Goal: Information Seeking & Learning: Learn about a topic

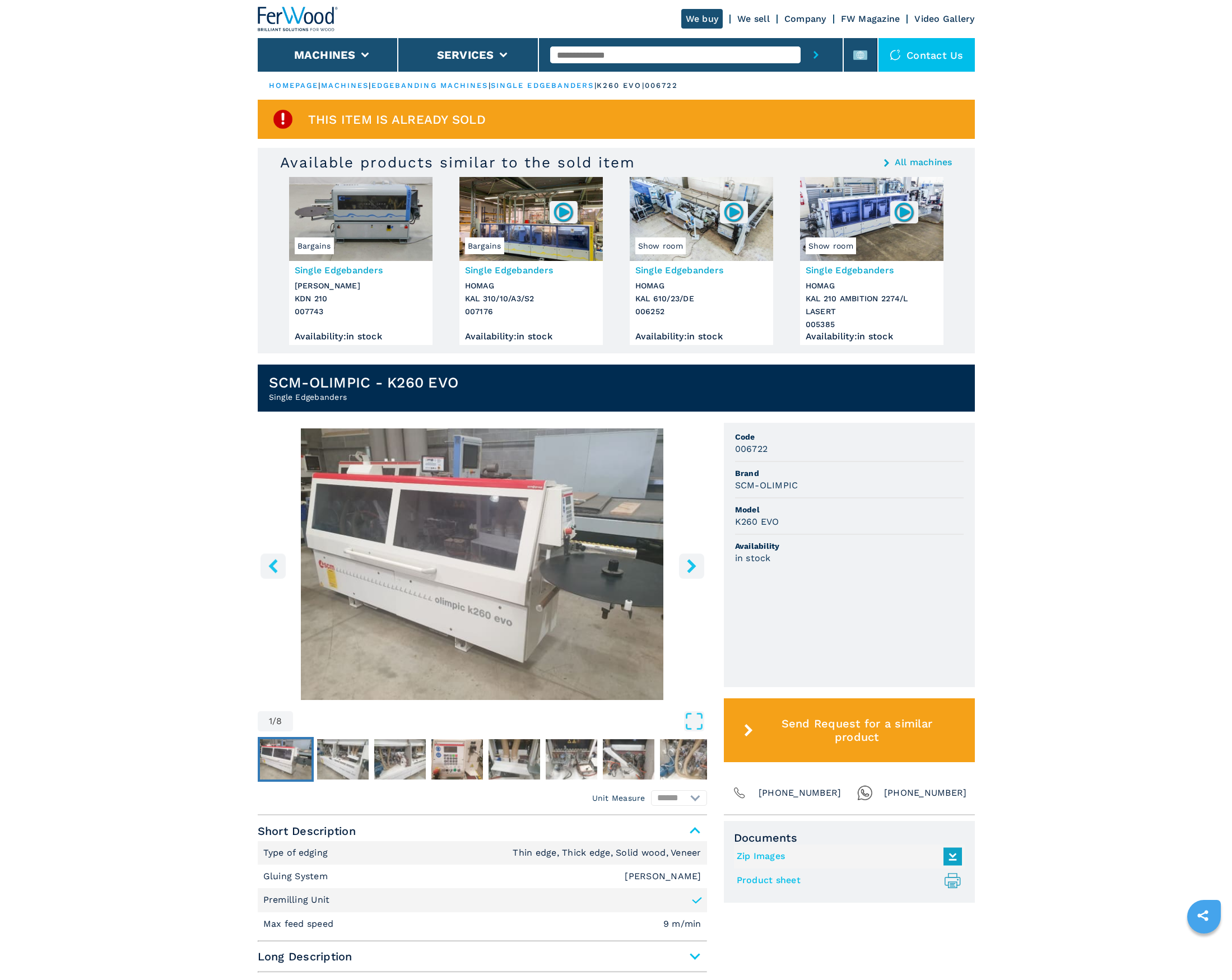
click at [439, 85] on link "edgebanding machines" at bounding box center [430, 85] width 117 height 8
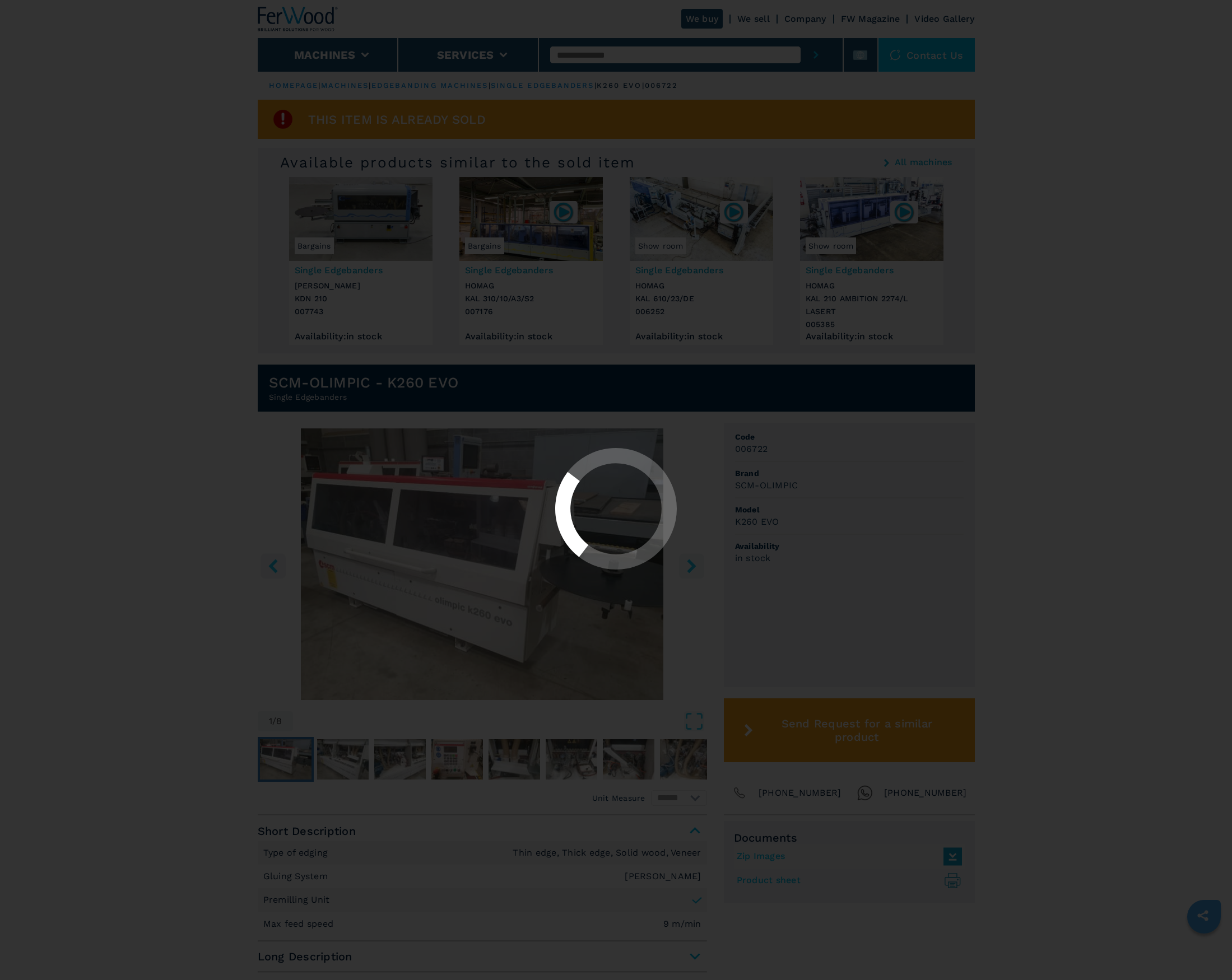
select select "**********"
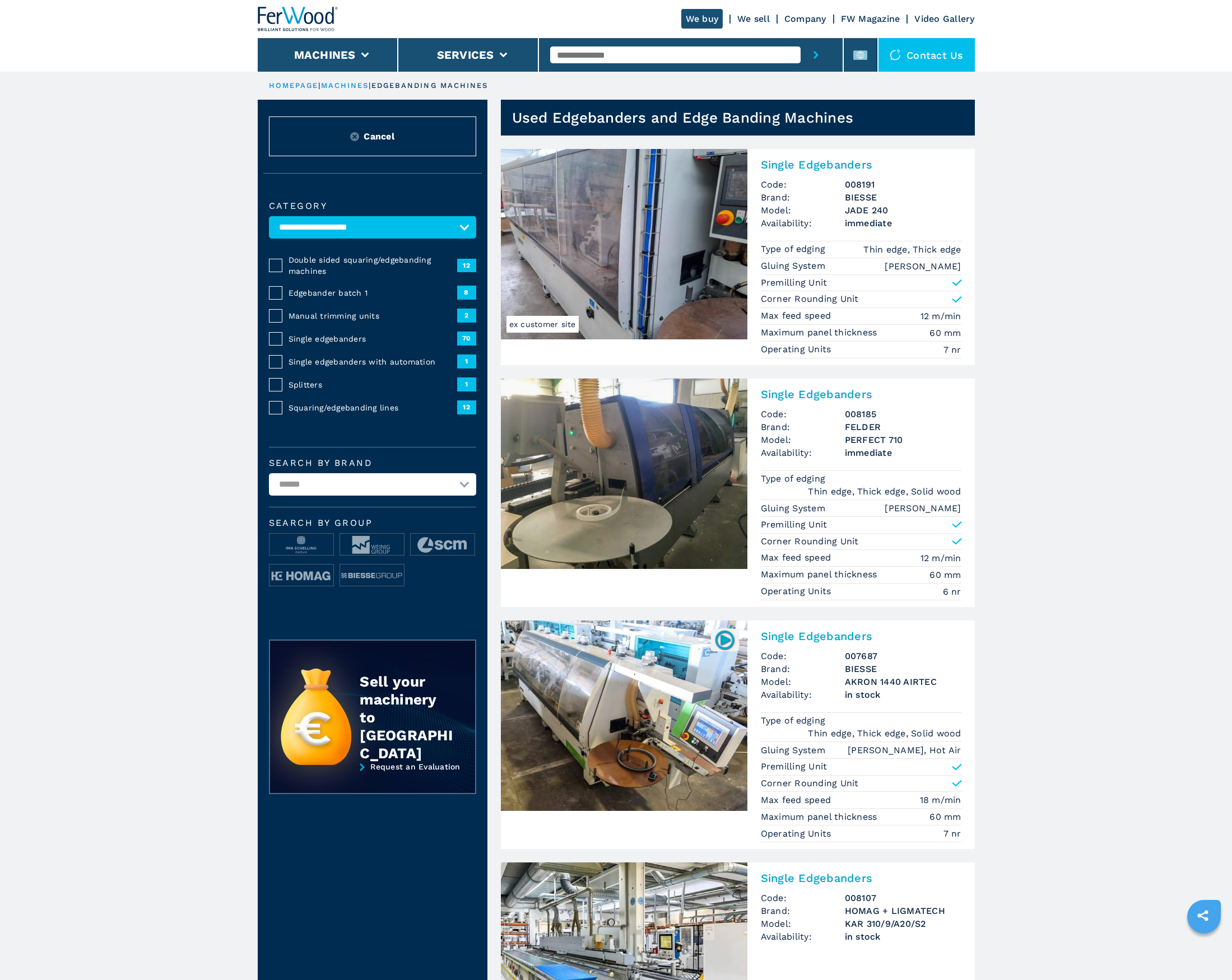
click at [626, 59] on input "text" at bounding box center [675, 55] width 250 height 17
type input "********"
click at [816, 55] on button "submit-button" at bounding box center [816, 55] width 31 height 33
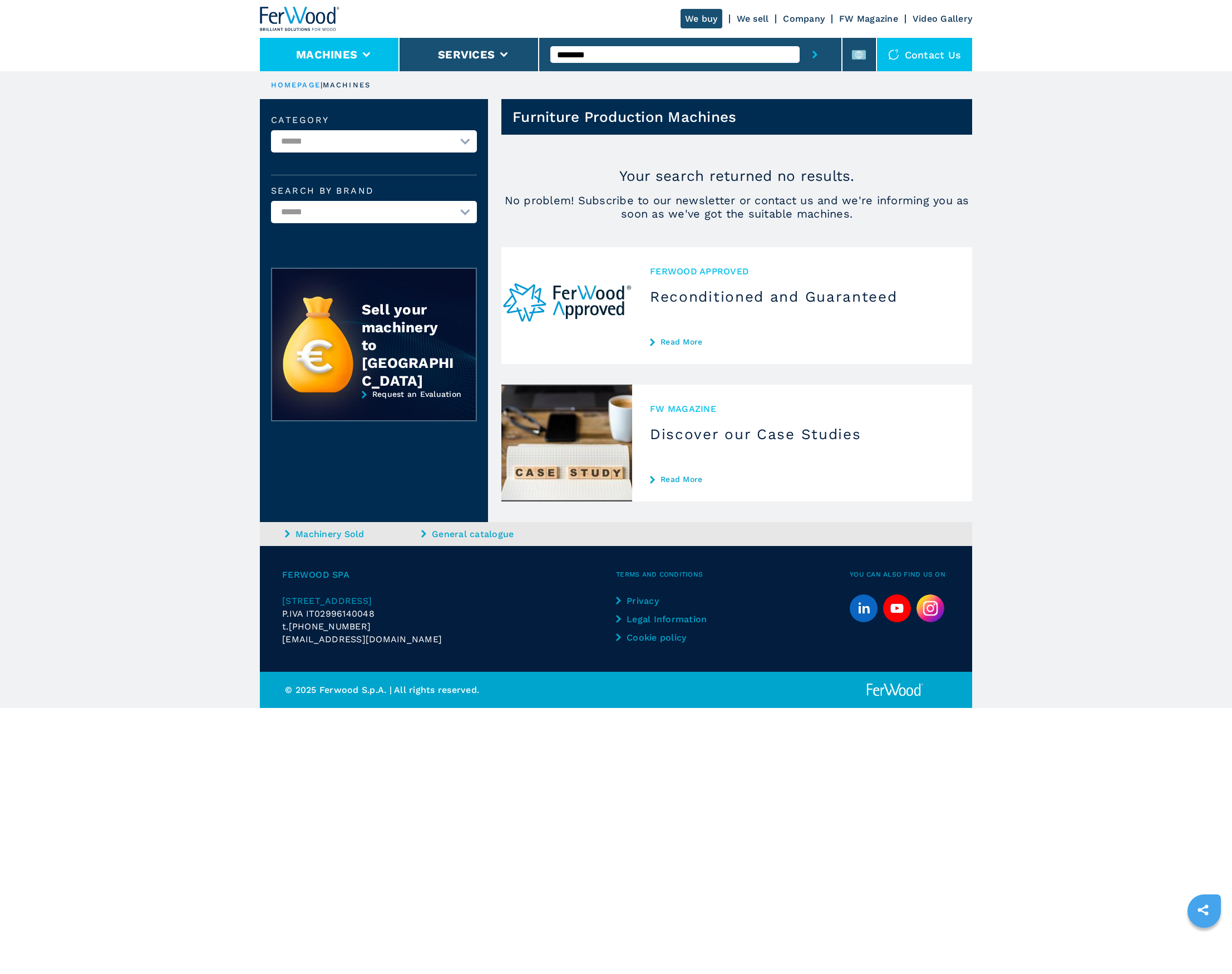
click at [340, 55] on button "Machines" at bounding box center [326, 54] width 61 height 13
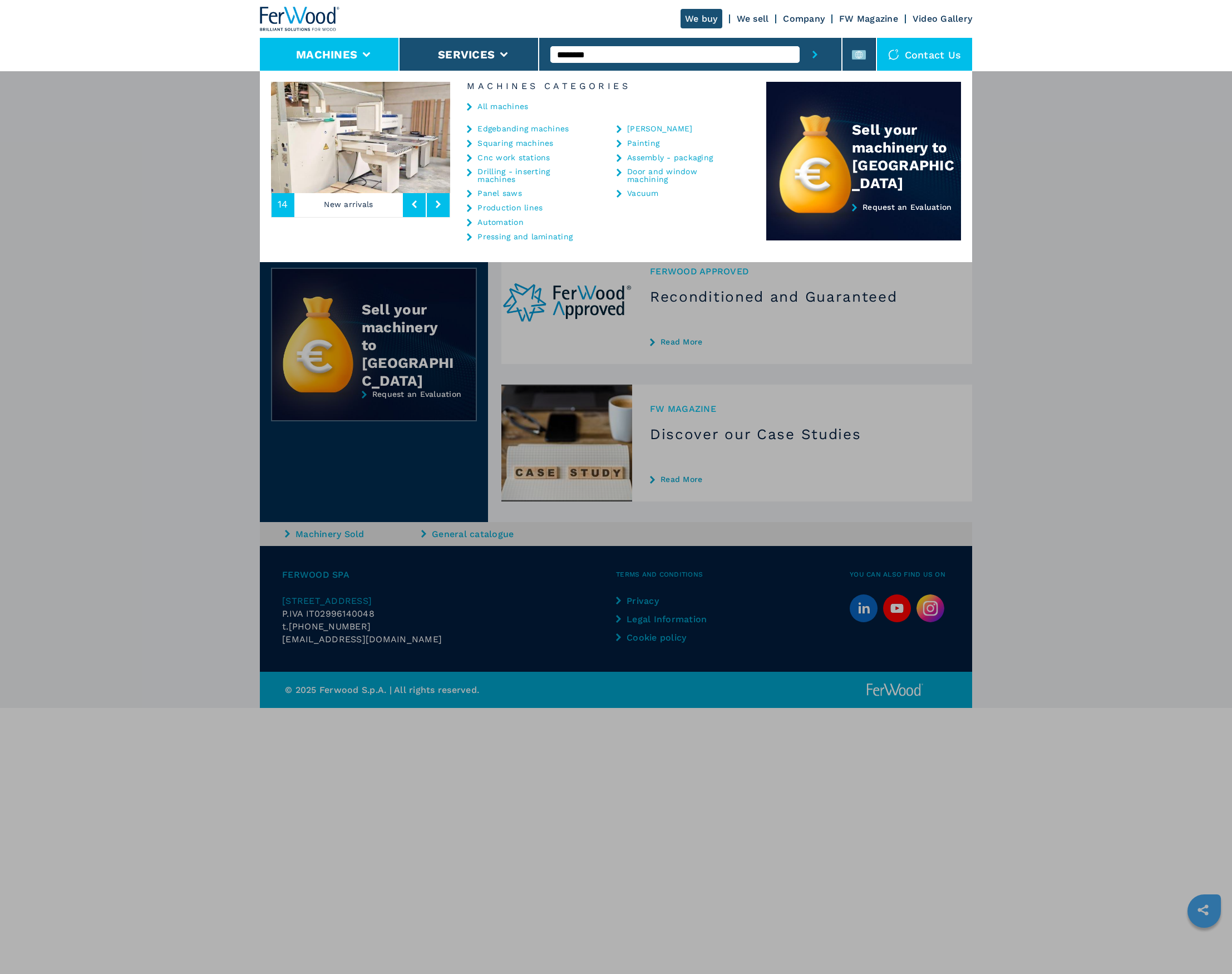
click at [497, 126] on link "Edgebanding machines" at bounding box center [523, 129] width 91 height 8
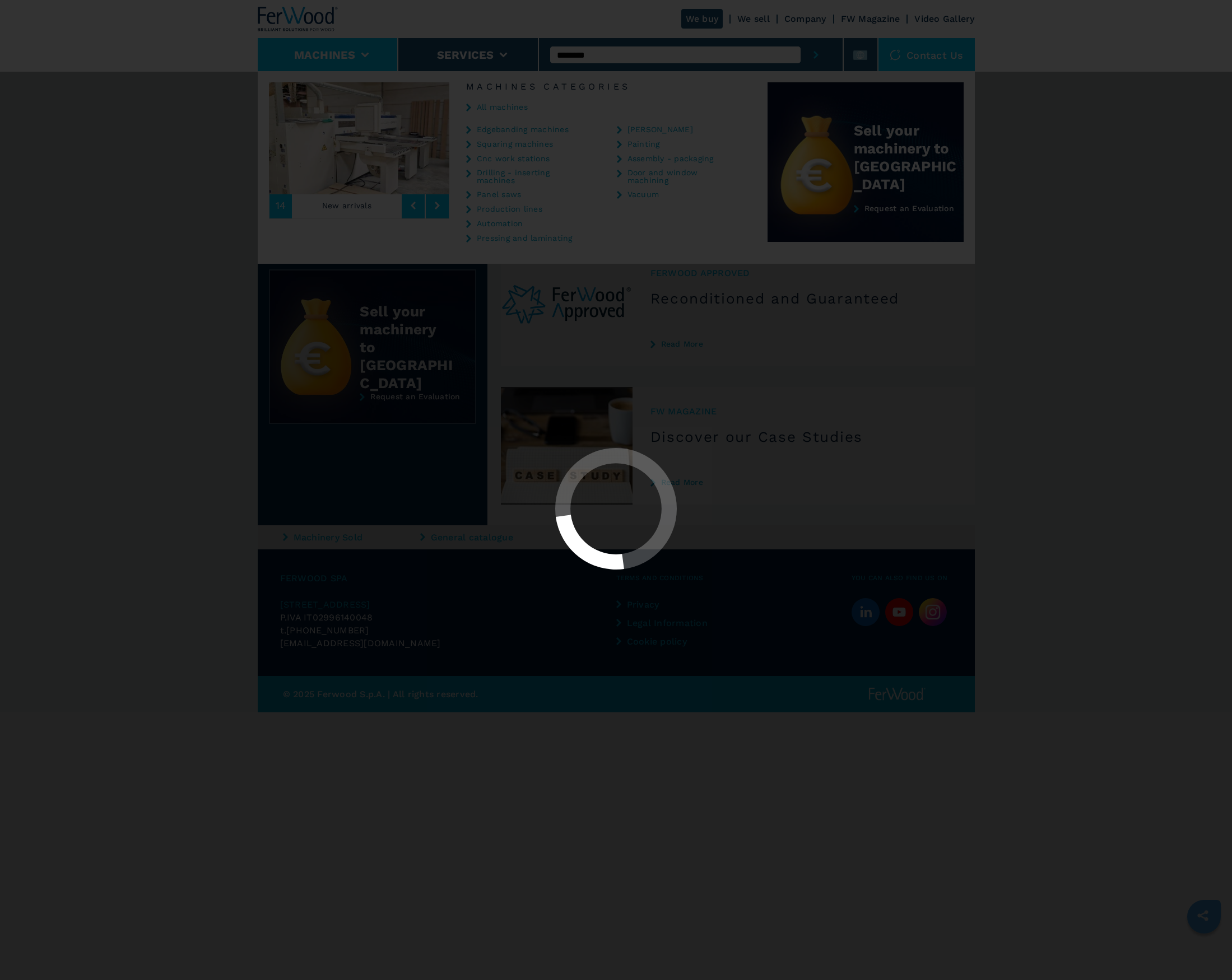
select select "**********"
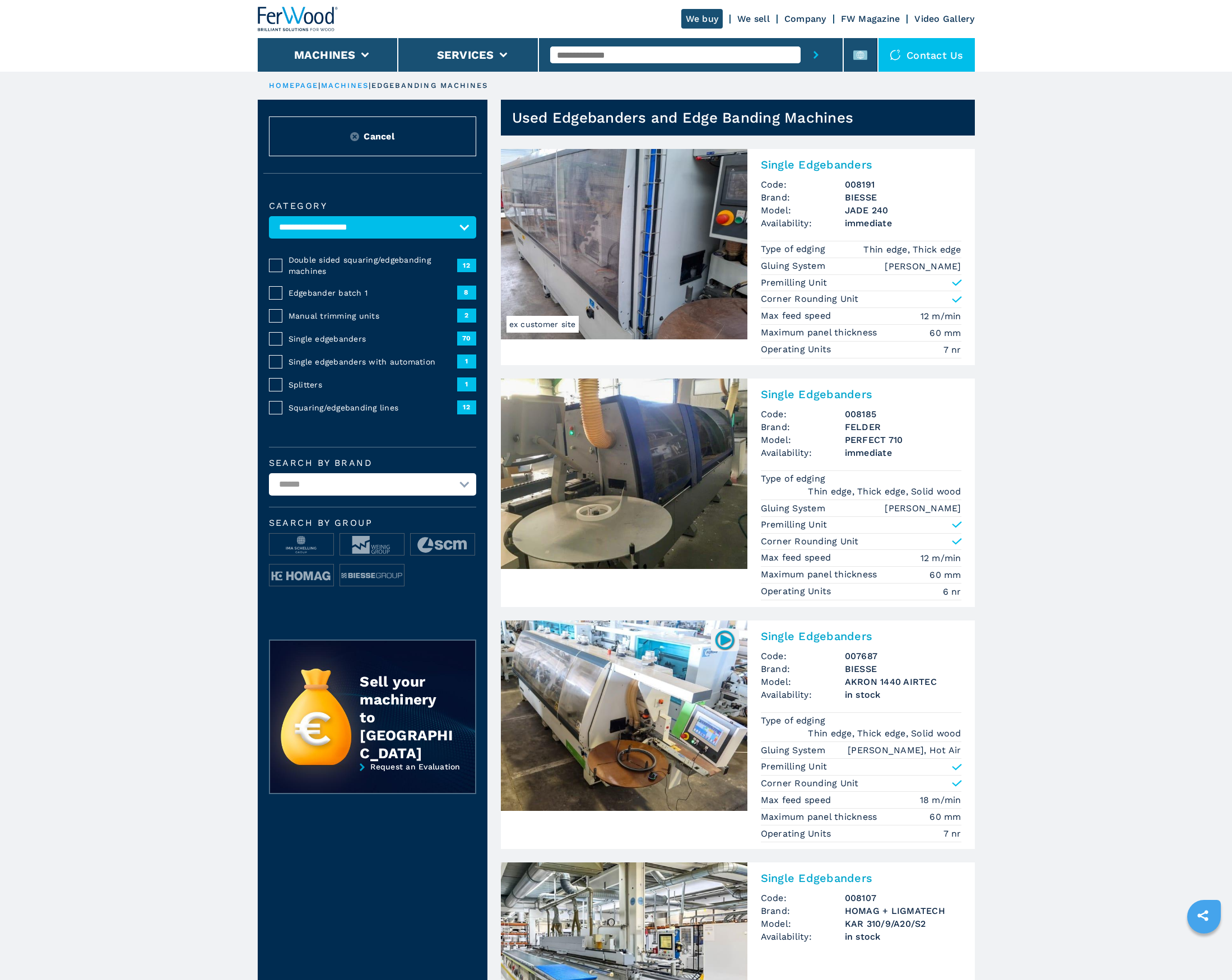
click at [798, 18] on link "Company" at bounding box center [805, 19] width 42 height 11
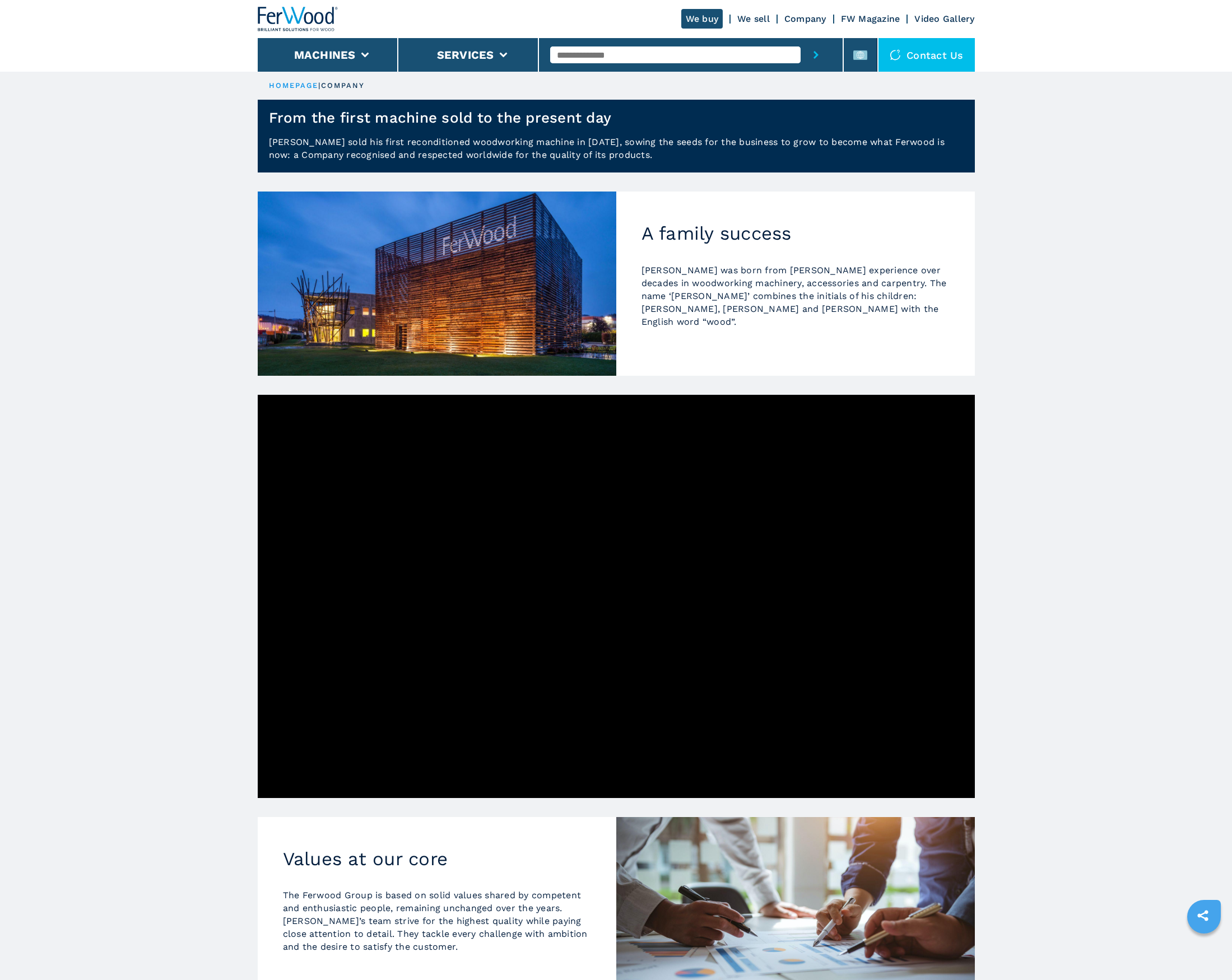
click at [943, 56] on div "Contact us" at bounding box center [927, 55] width 96 height 33
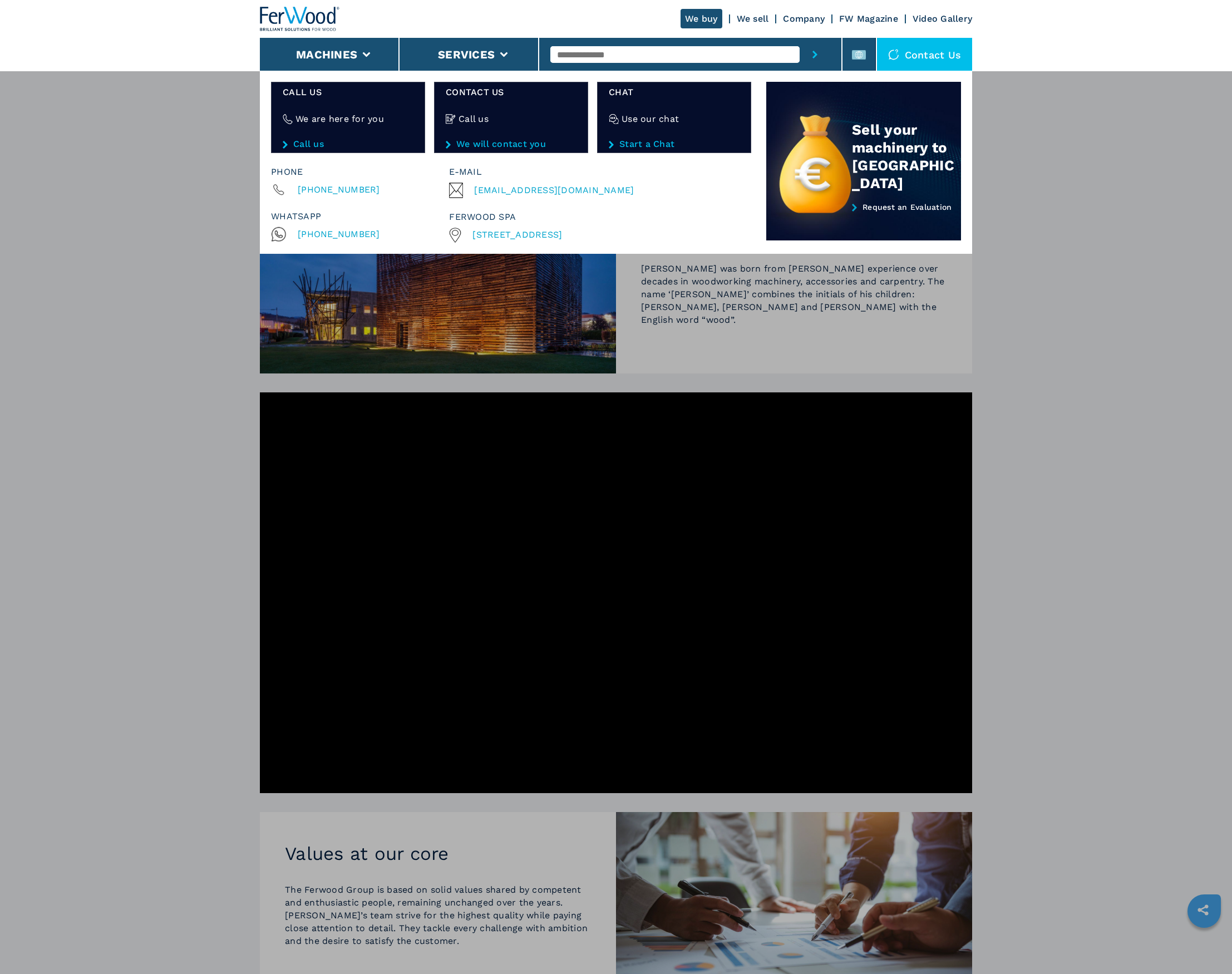
click at [497, 143] on link "We will contact you" at bounding box center [511, 144] width 131 height 10
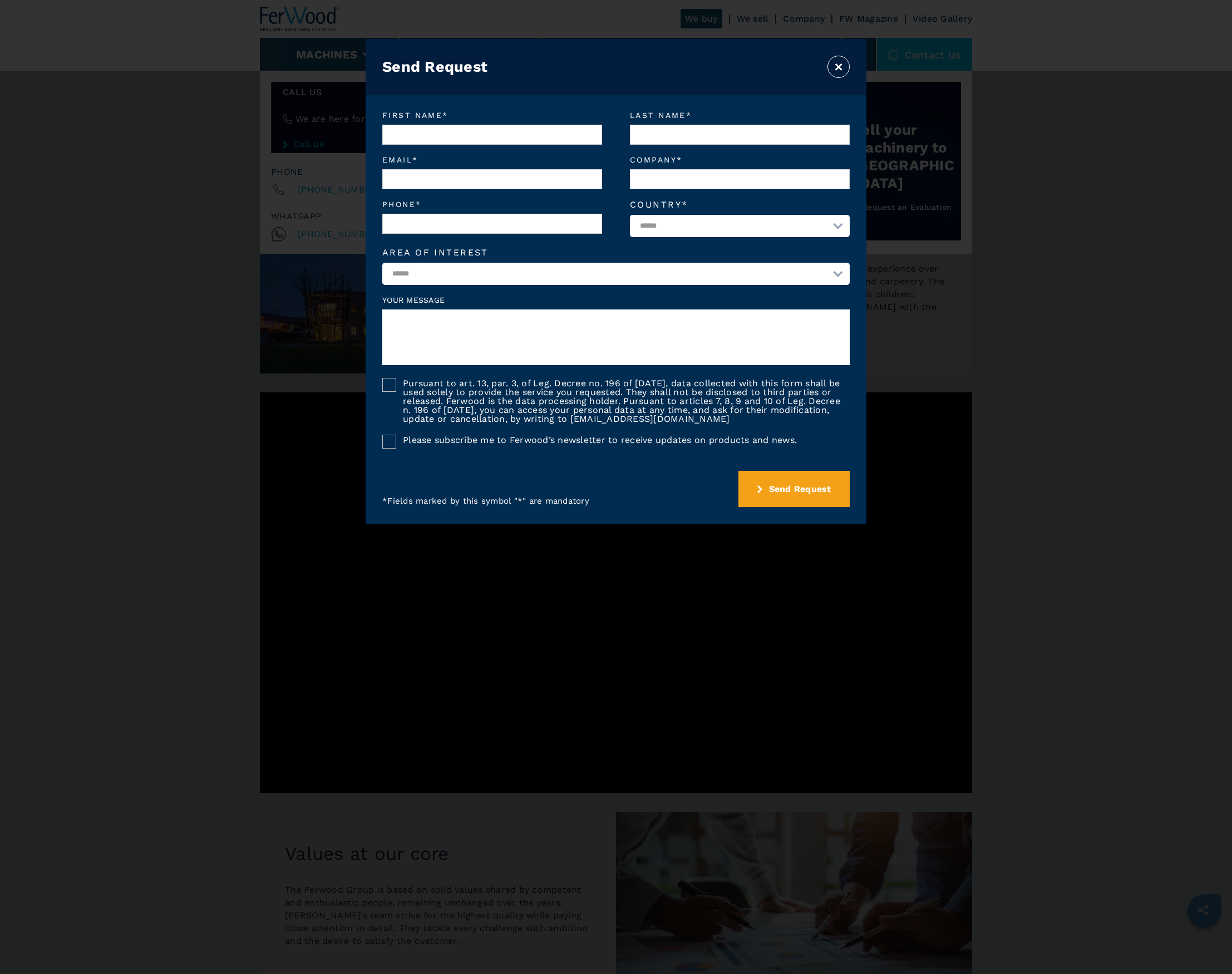
click at [842, 68] on button "×" at bounding box center [838, 66] width 22 height 22
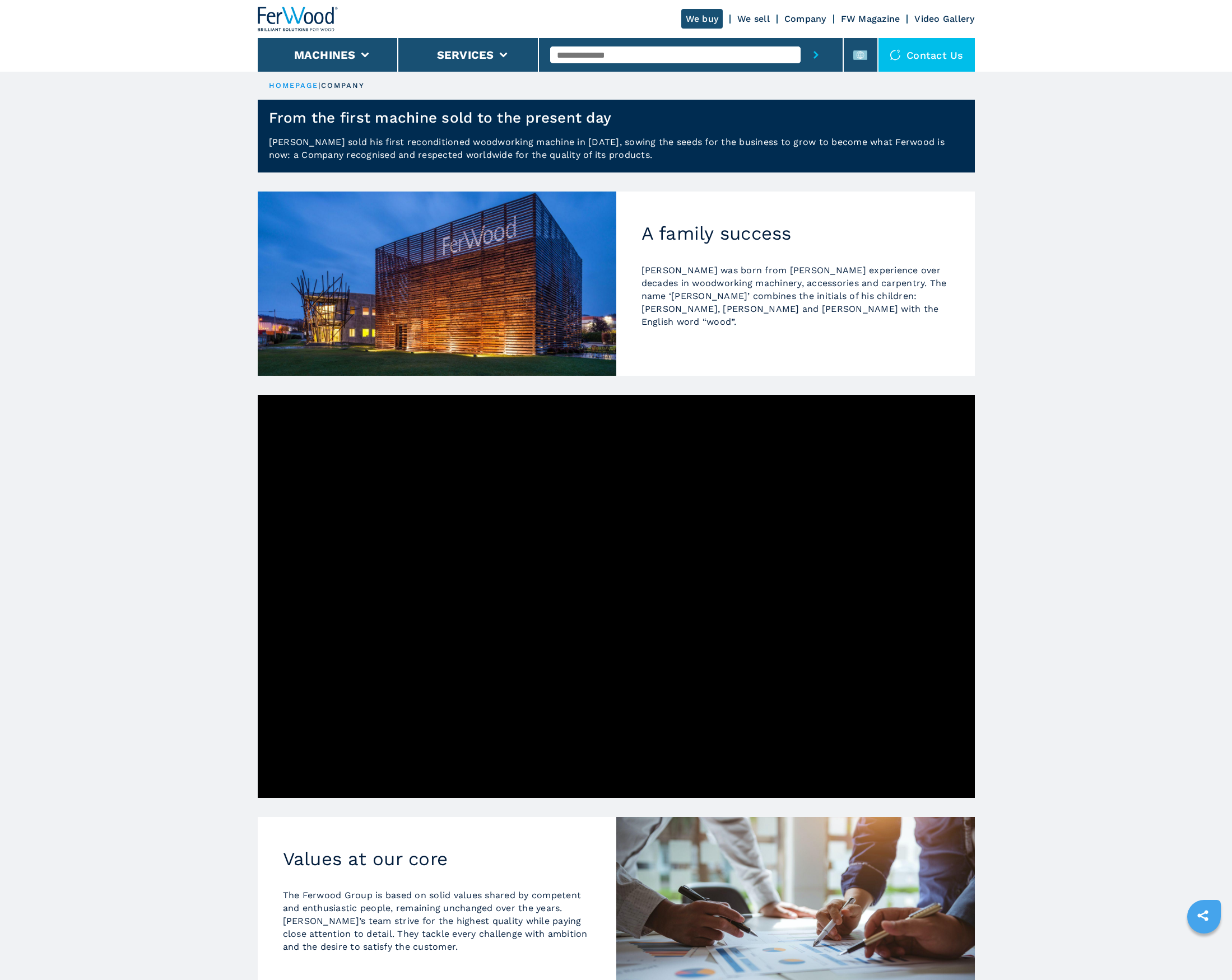
scroll to position [553, 0]
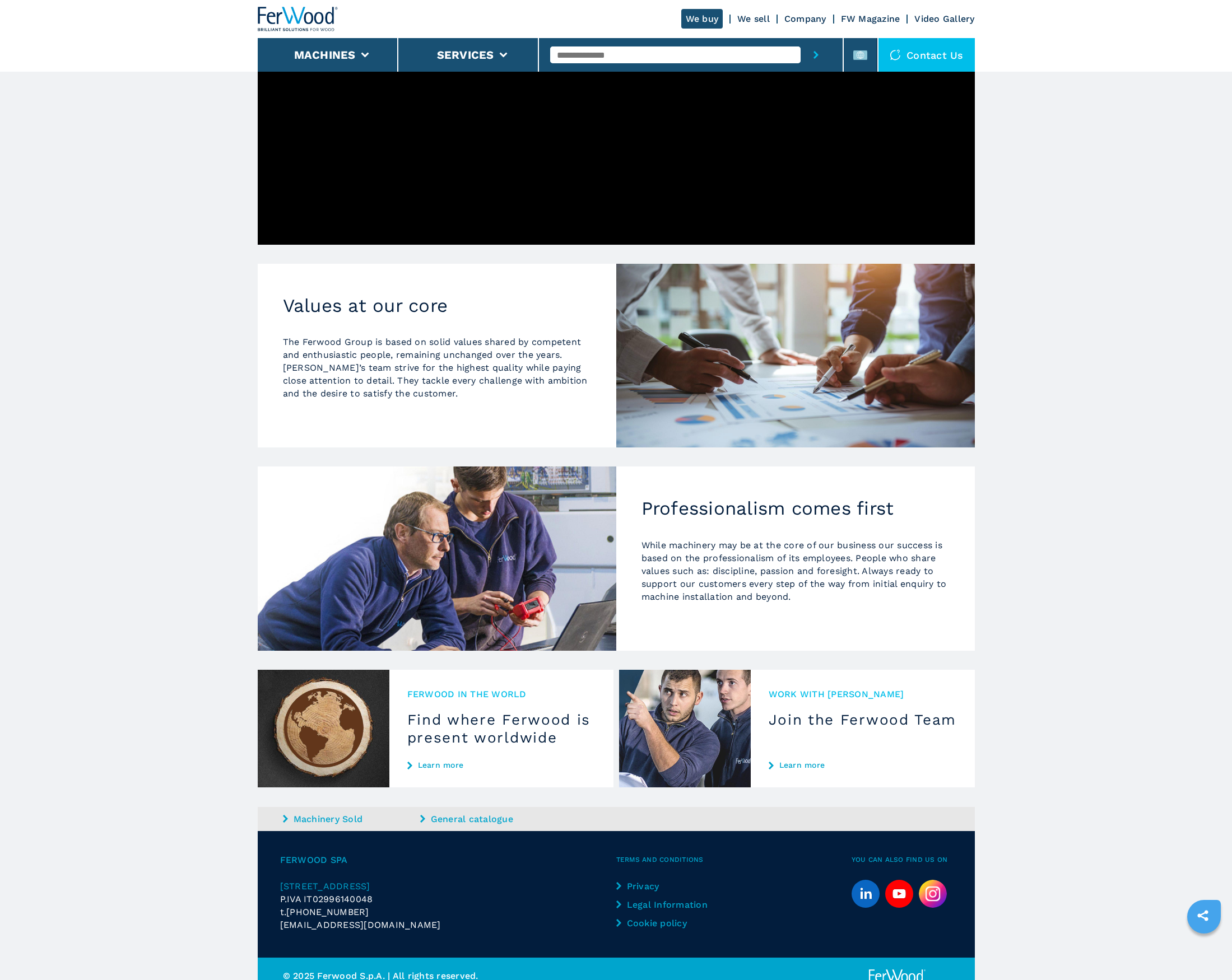
click at [326, 813] on link "Machinery Sold" at bounding box center [350, 819] width 134 height 13
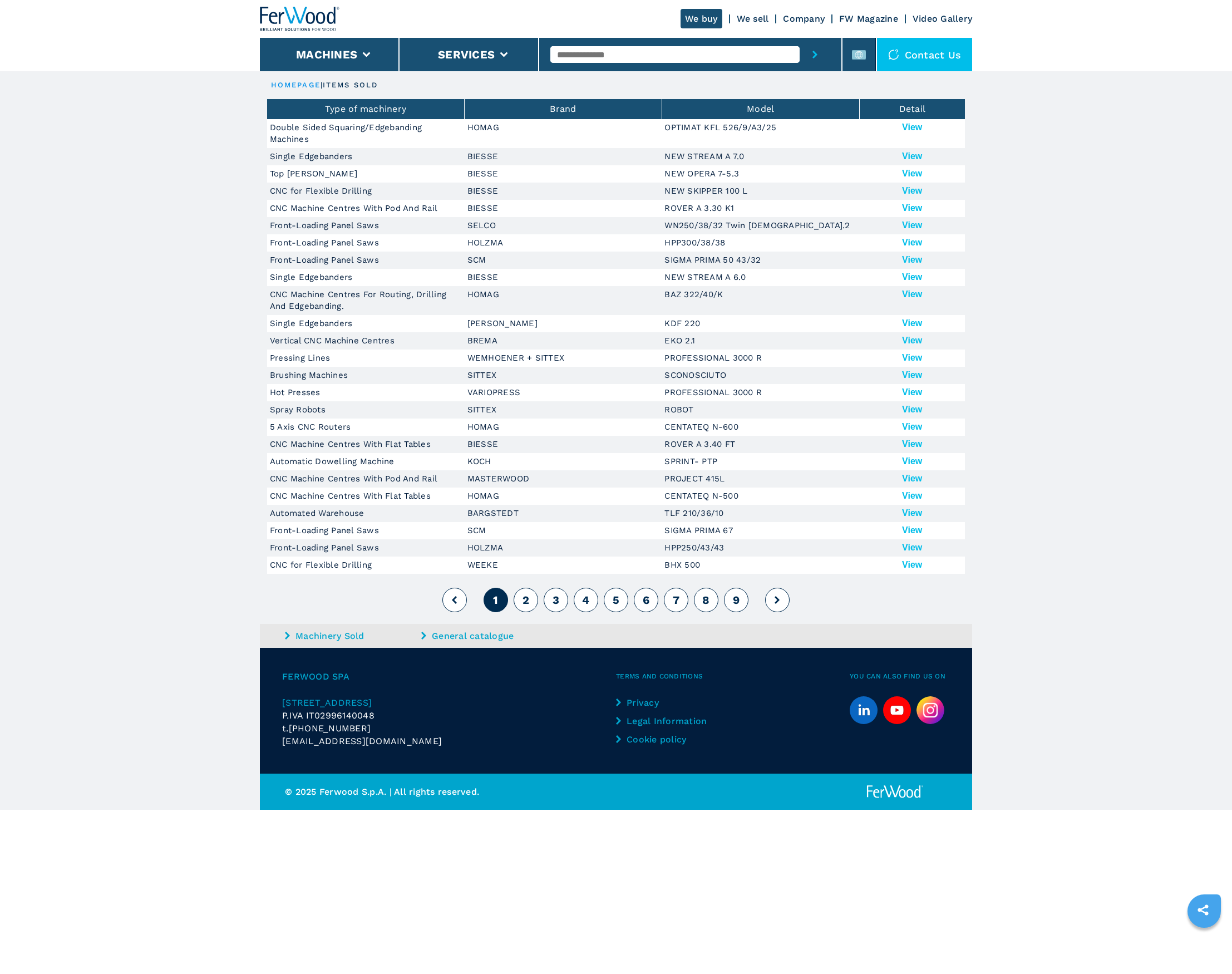
click at [913, 129] on button "View" at bounding box center [911, 127] width 20 height 10
click at [781, 108] on th "Model" at bounding box center [760, 108] width 198 height 20
click at [391, 105] on th "Type of machinery" at bounding box center [366, 108] width 198 height 20
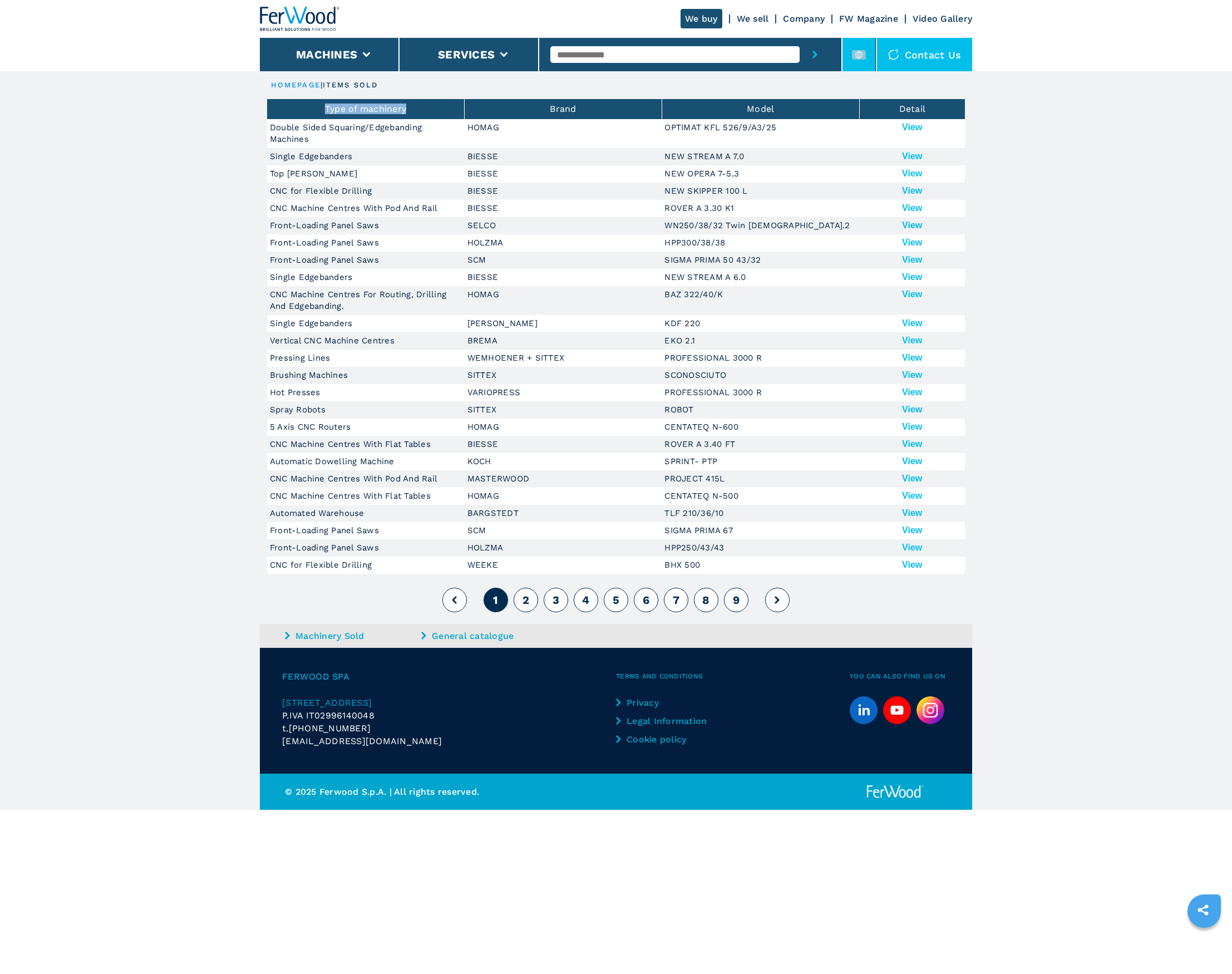
click at [861, 52] on rect at bounding box center [859, 55] width 14 height 10
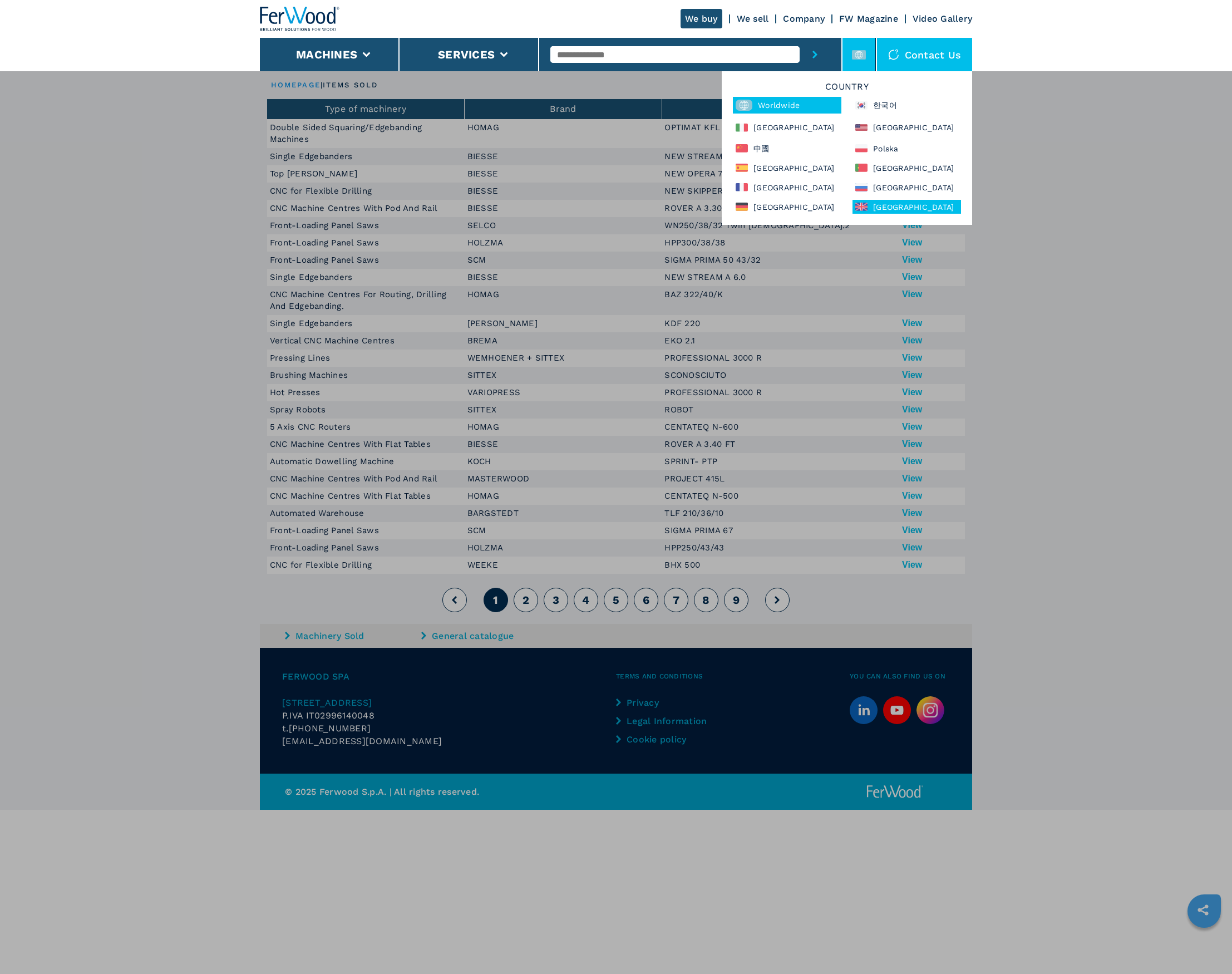
click at [888, 203] on div "[GEOGRAPHIC_DATA]" at bounding box center [906, 207] width 108 height 14
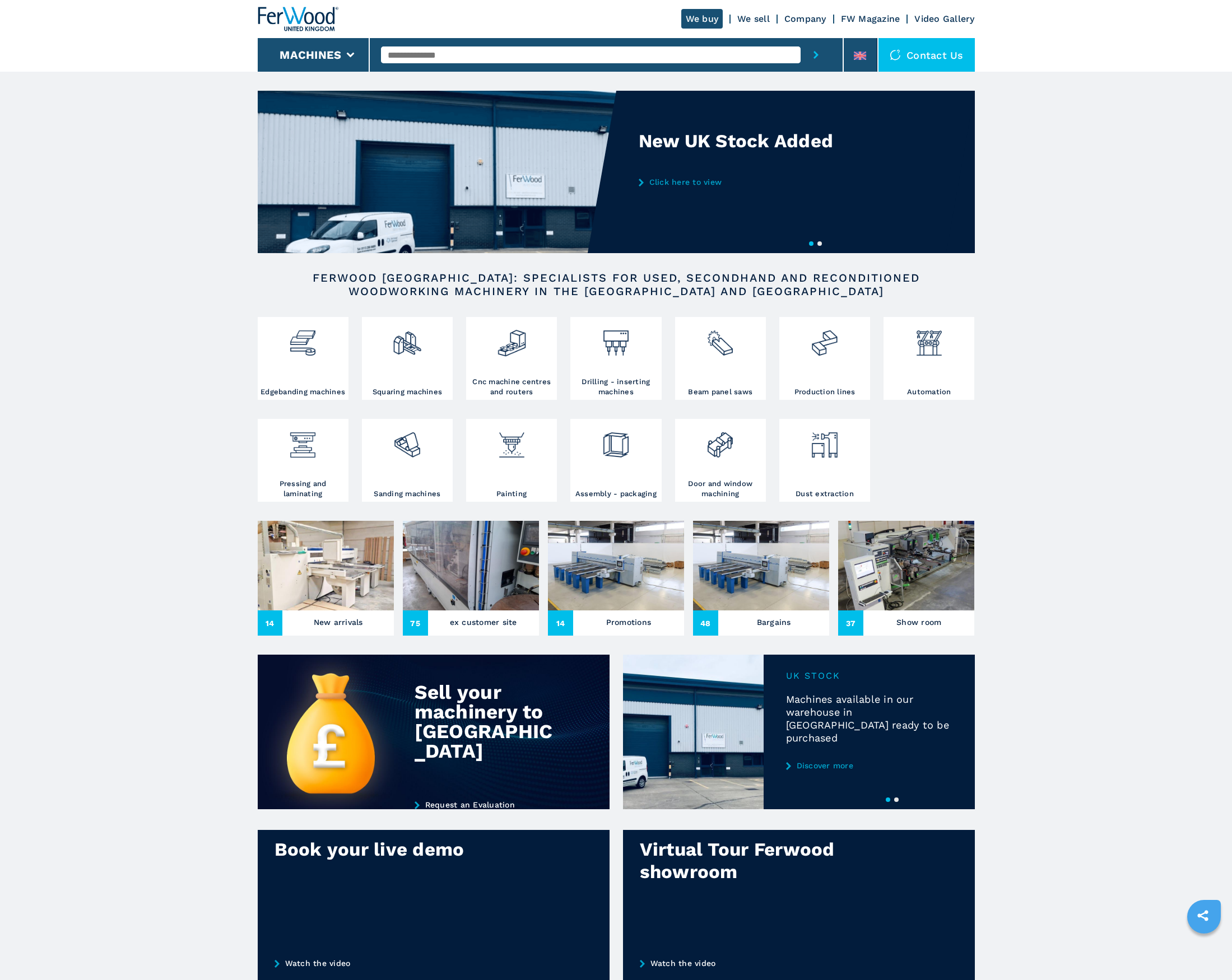
click at [339, 575] on img at bounding box center [326, 566] width 136 height 90
click at [472, 583] on img at bounding box center [471, 566] width 136 height 90
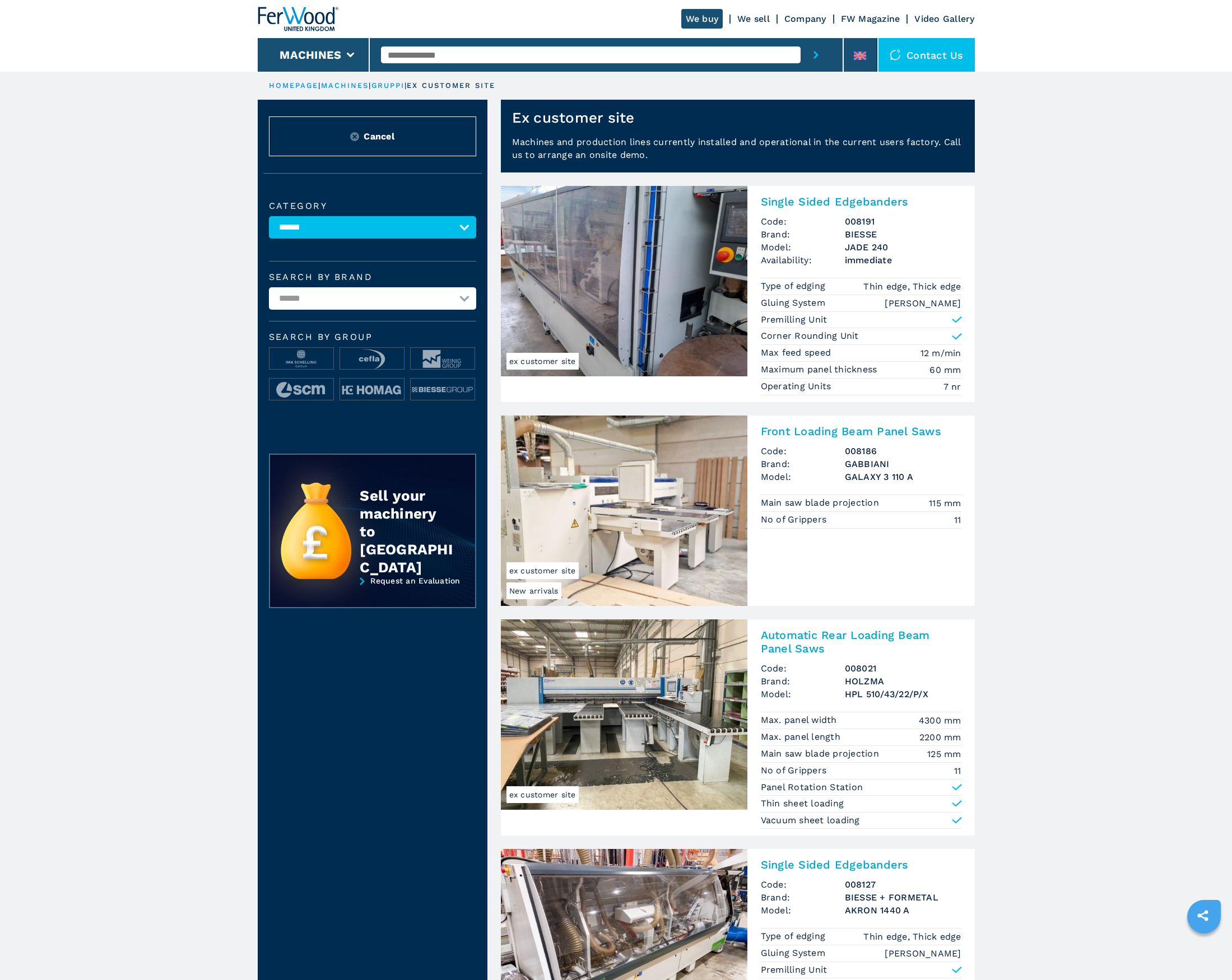
click at [523, 142] on p "Machines and production lines currently installed and operational in the curren…" at bounding box center [737, 154] width 474 height 37
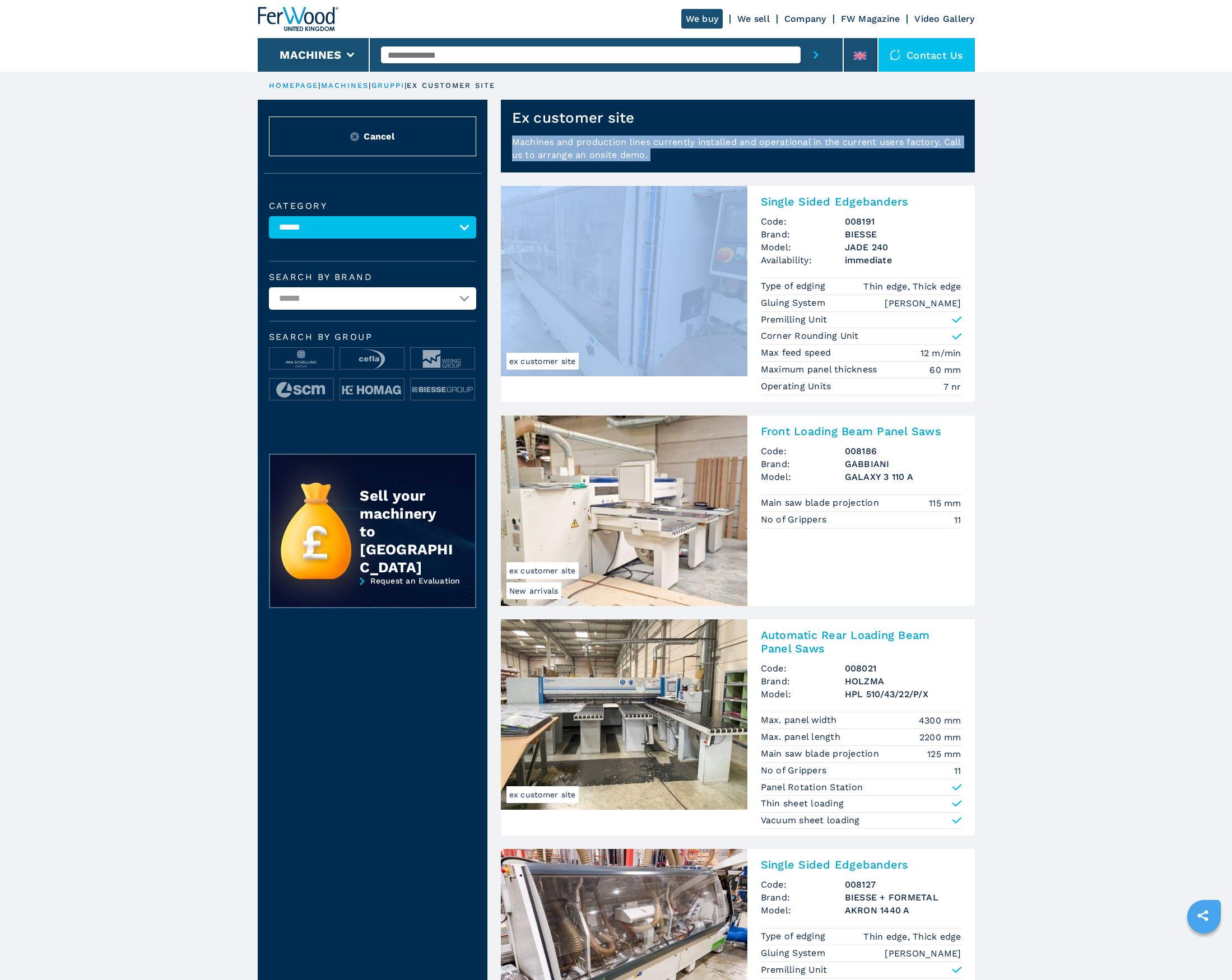
click at [523, 142] on p "Machines and production lines currently installed and operational in the curren…" at bounding box center [737, 154] width 474 height 37
click at [925, 148] on p "Machines and production lines currently installed and operational in the curren…" at bounding box center [737, 154] width 474 height 37
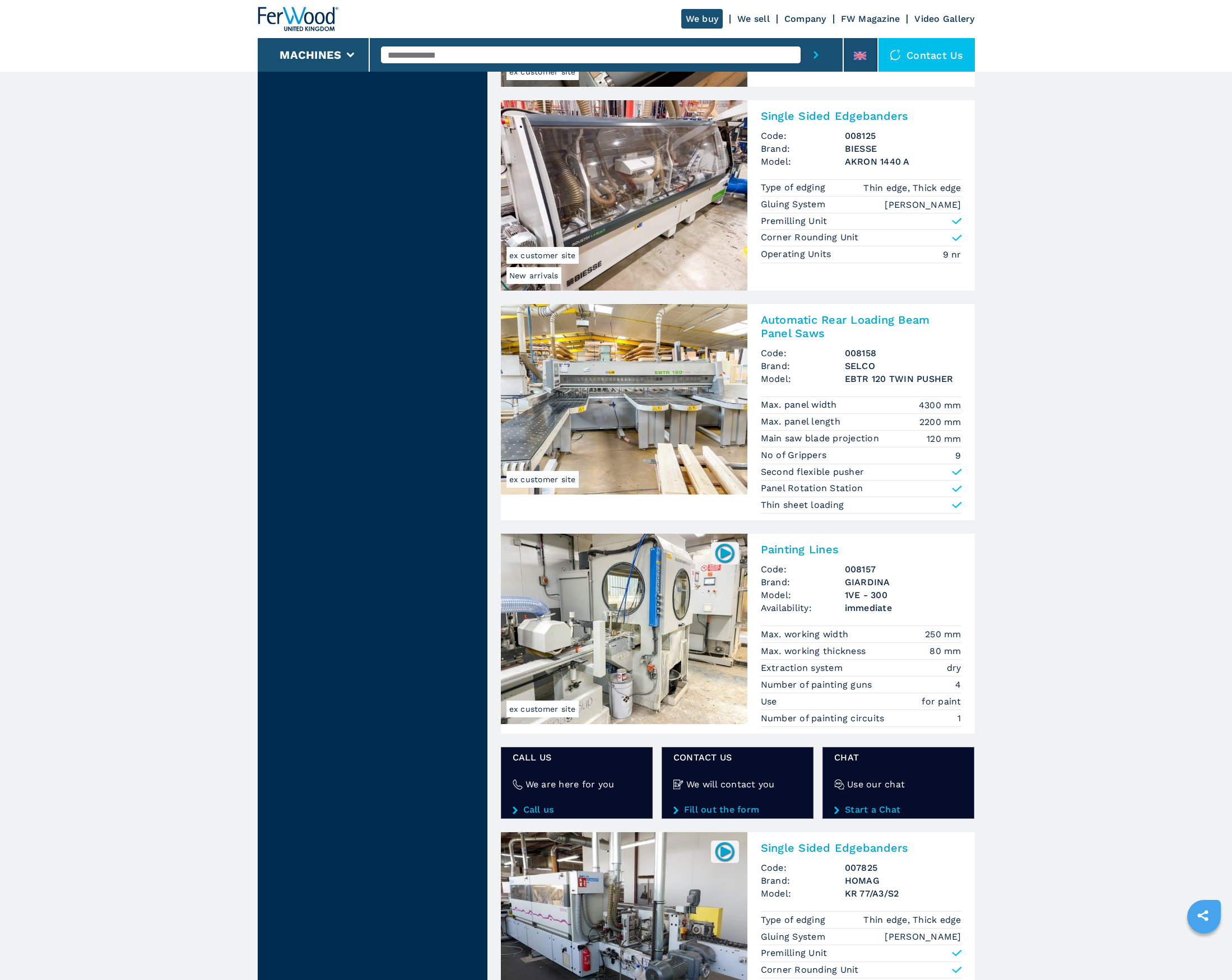
scroll to position [2522, 0]
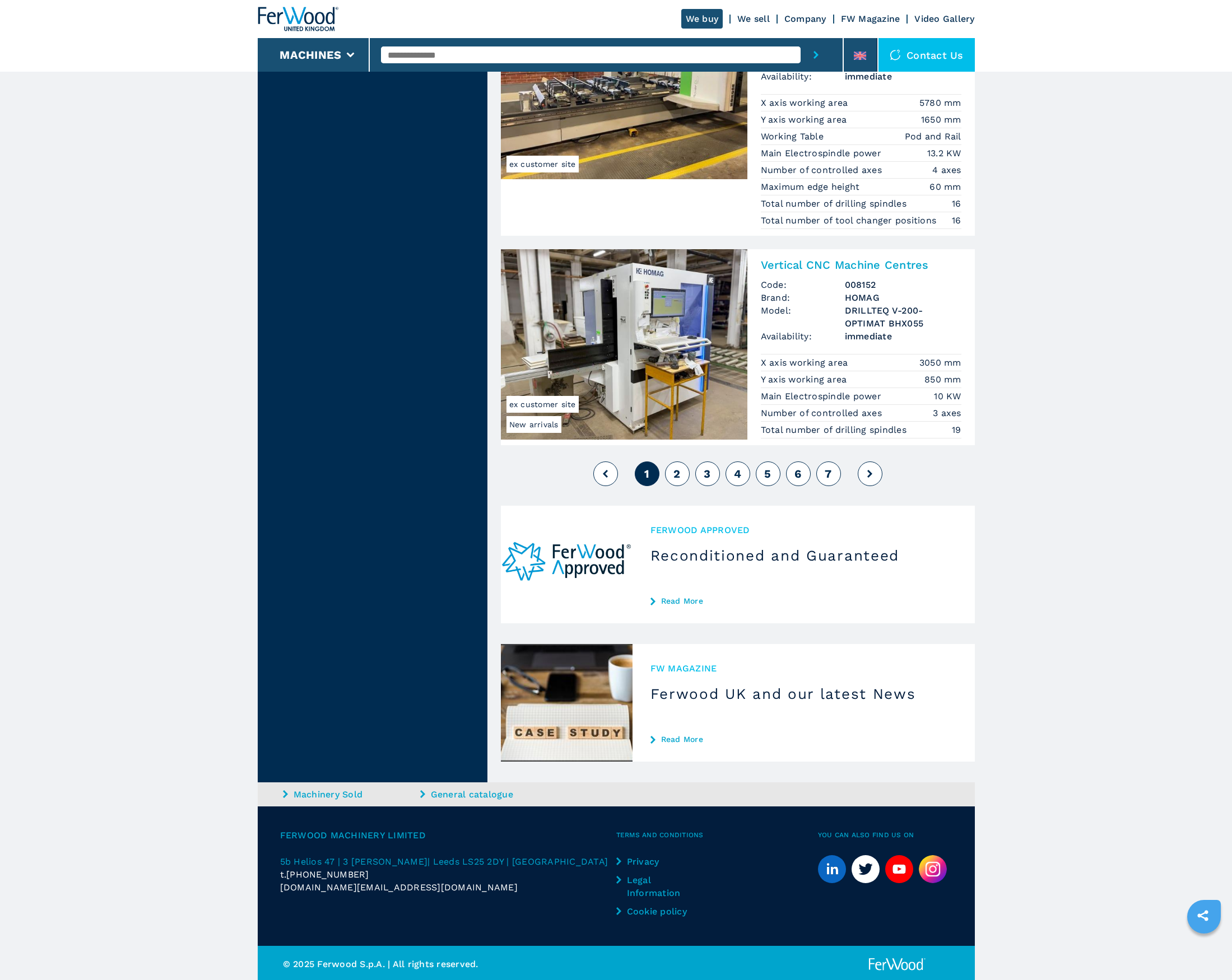
click at [398, 886] on span "sales.uk@ferwoodgroup.com" at bounding box center [398, 887] width 237 height 13
